Goal: Obtain resource: Download file/media

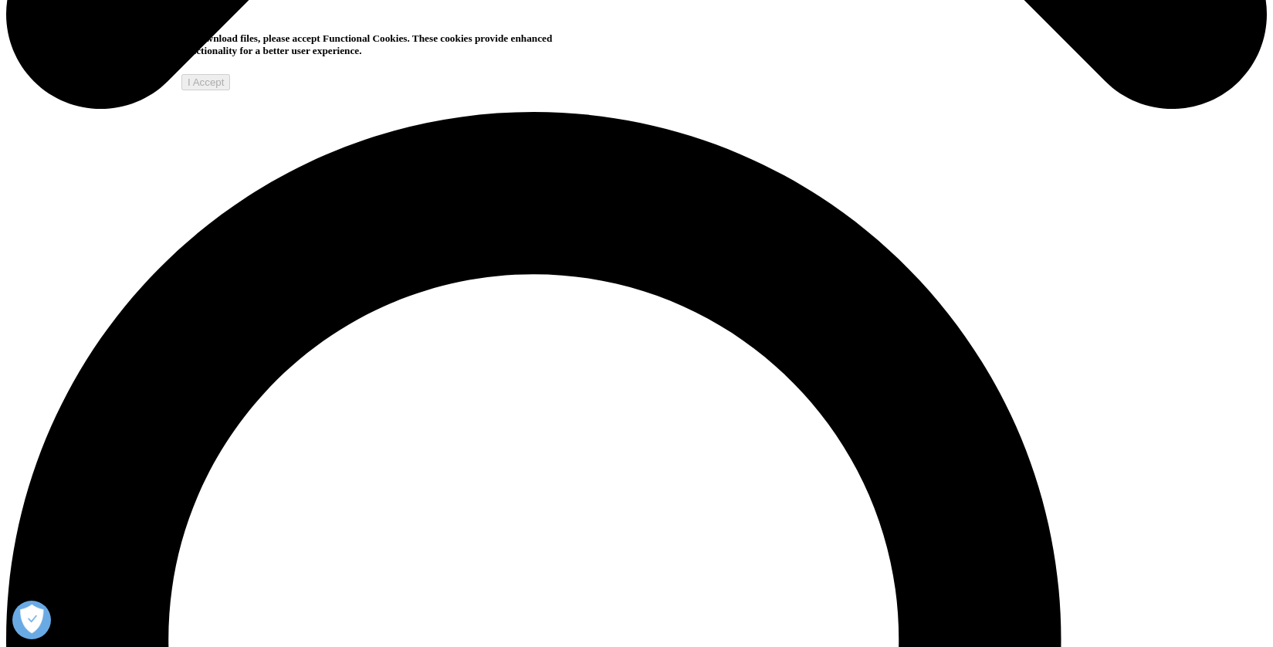
scroll to position [1171, 0]
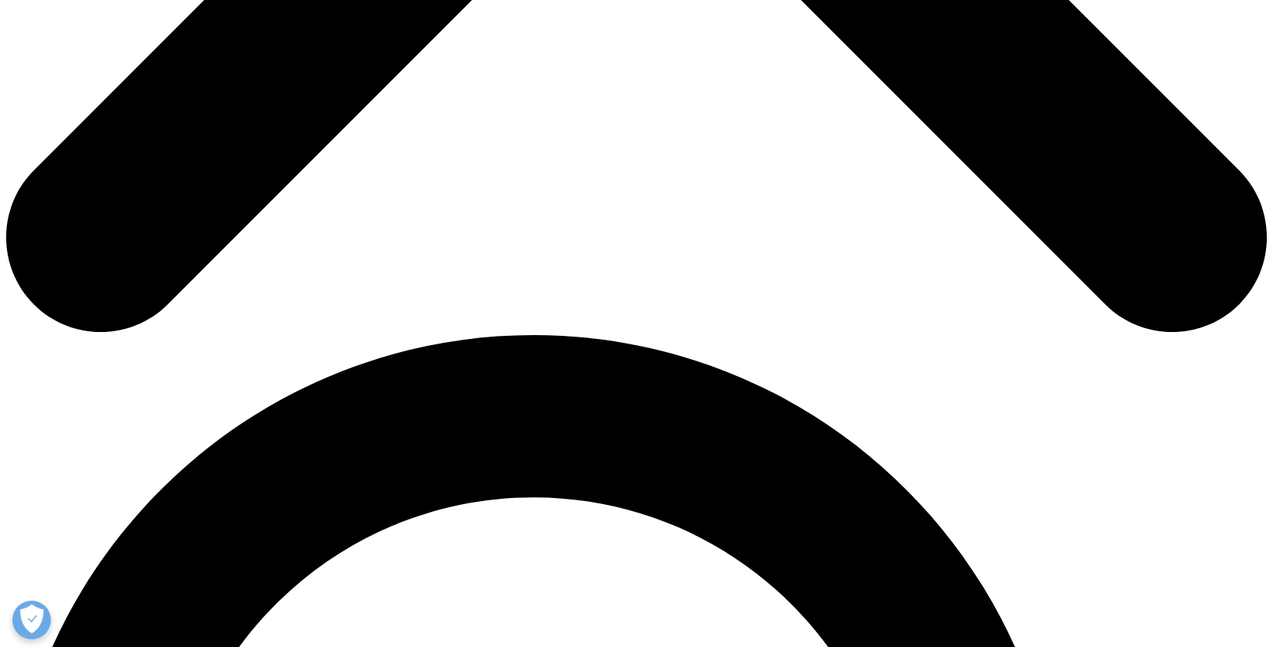
scroll to position [949, 0]
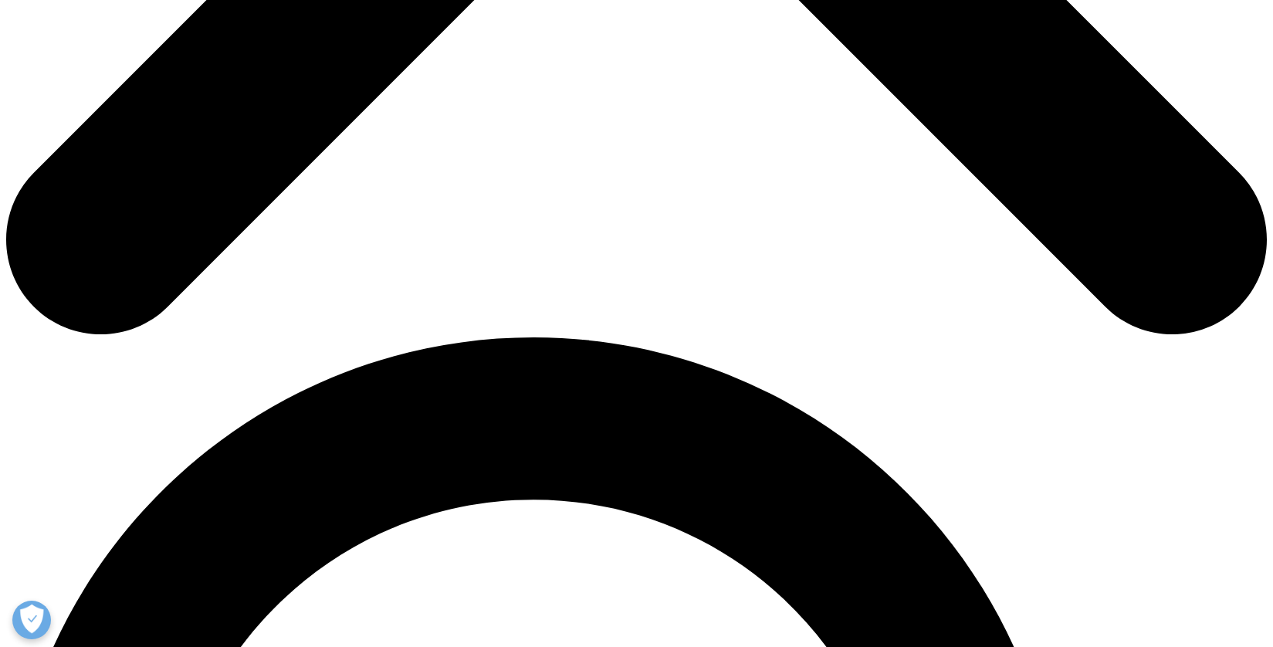
type input "Gregory"
type input "Snyder"
type input "gregory.d.snyder@gmail.com"
select select "[GEOGRAPHIC_DATA]"
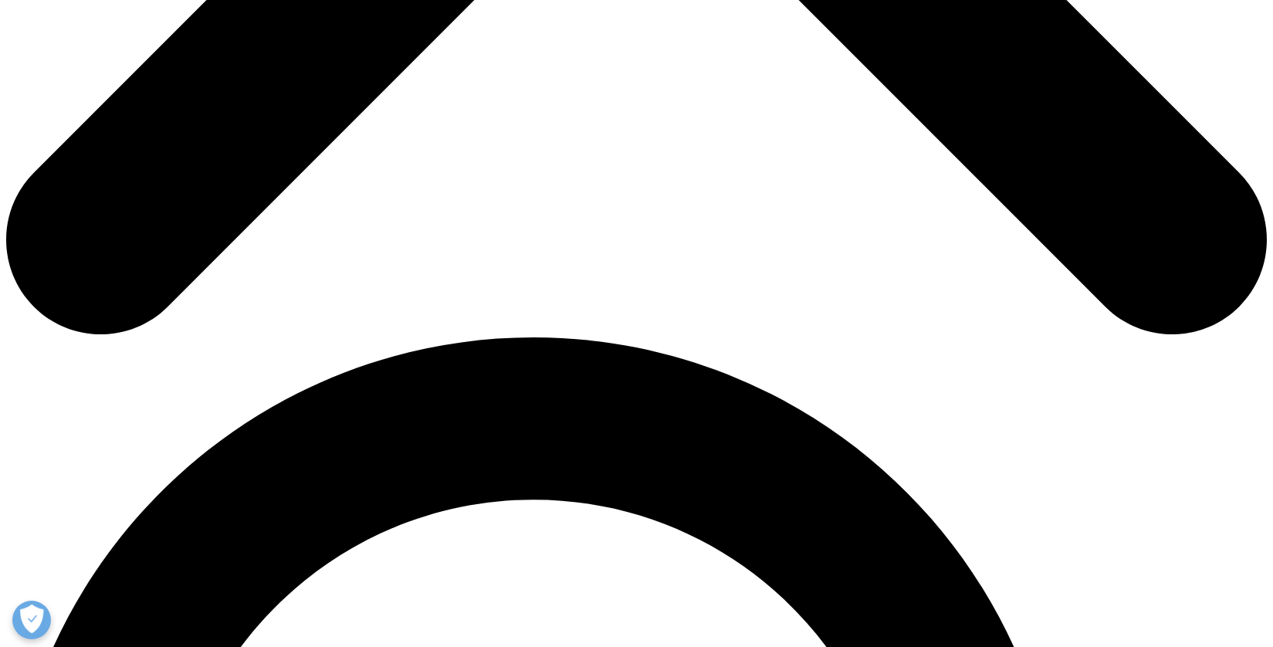
type input "P"
type input "VP"
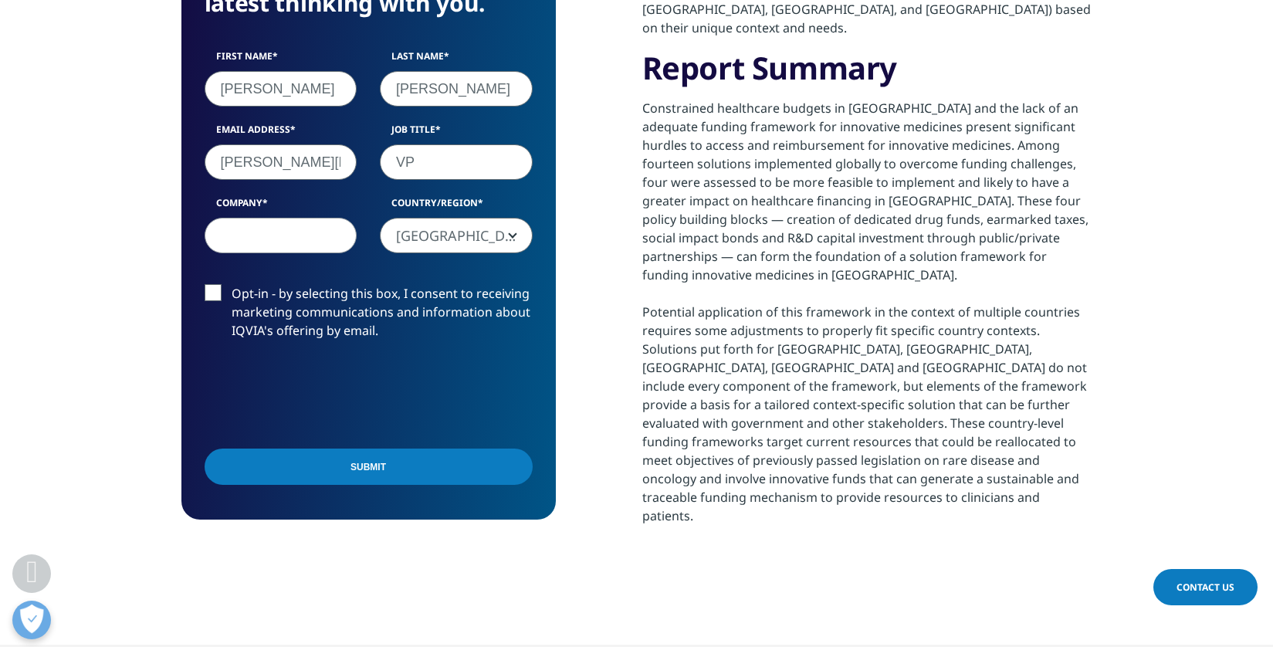
click at [286, 445] on div "Submit" at bounding box center [369, 469] width 328 height 56
click at [303, 475] on input "Submit" at bounding box center [369, 467] width 328 height 36
type input "MHG"
drag, startPoint x: 330, startPoint y: 522, endPoint x: 330, endPoint y: 512, distance: 10.0
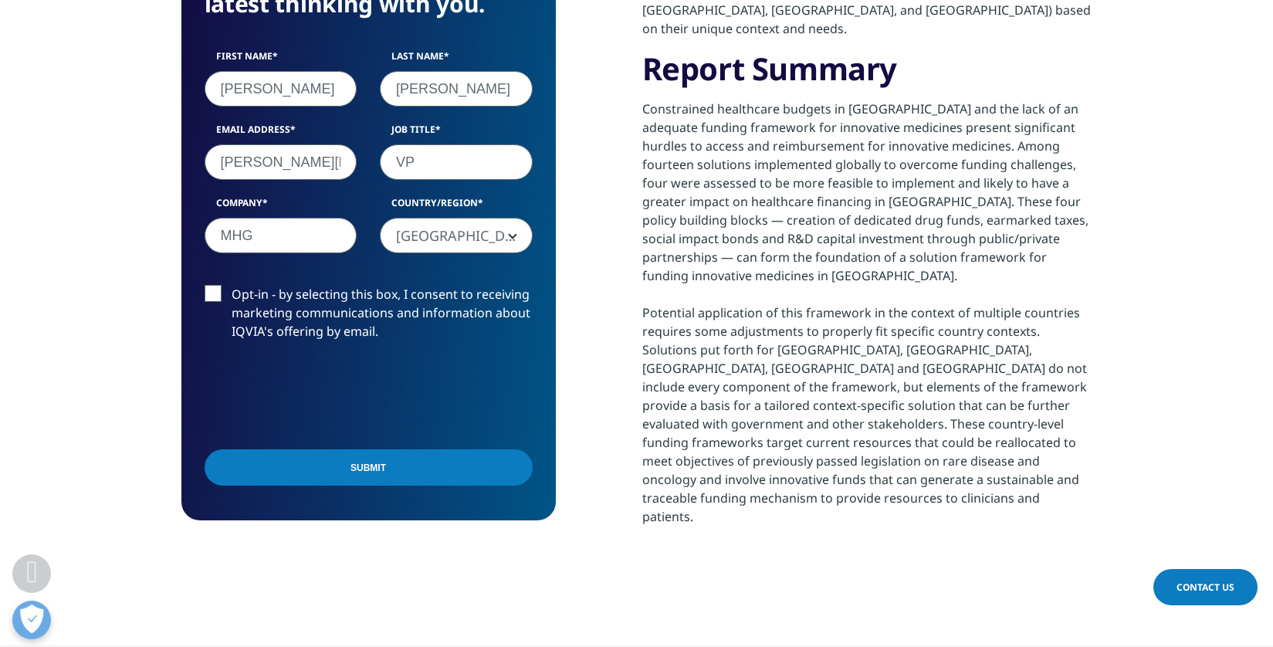
click at [330, 522] on section "We are excited to share our latest thinking with you. First Name Gregory Last N…" at bounding box center [636, 179] width 1273 height 931
click at [332, 497] on div "We are excited to share our latest thinking with you. First Name Gregory Last N…" at bounding box center [368, 221] width 374 height 597
click at [357, 472] on input "Submit" at bounding box center [369, 467] width 328 height 36
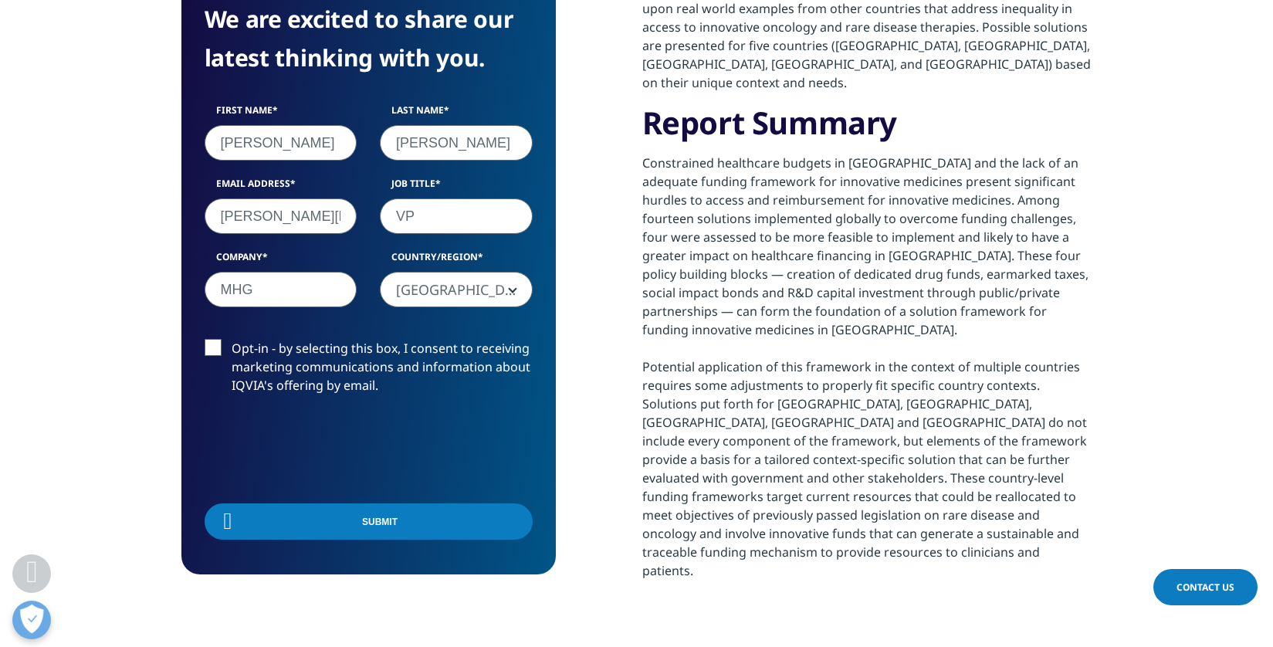
scroll to position [120, 374]
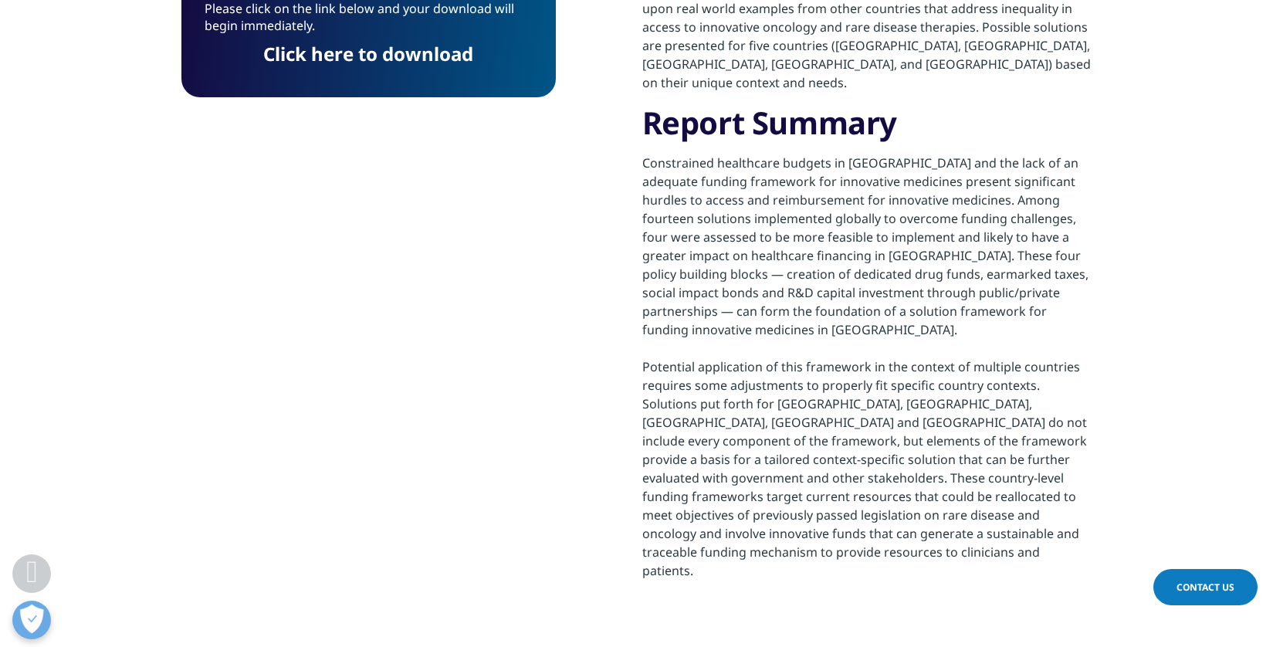
click at [374, 63] on link "Click here to download" at bounding box center [368, 53] width 210 height 25
